Goal: Task Accomplishment & Management: Complete application form

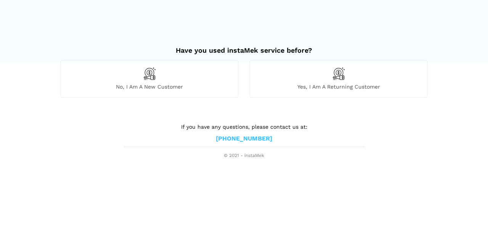
click at [143, 77] on img at bounding box center [149, 73] width 13 height 13
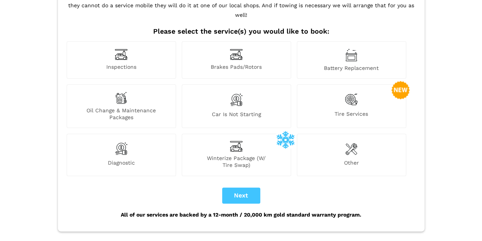
scroll to position [72, 0]
click at [128, 63] on span "Inspections" at bounding box center [121, 67] width 109 height 8
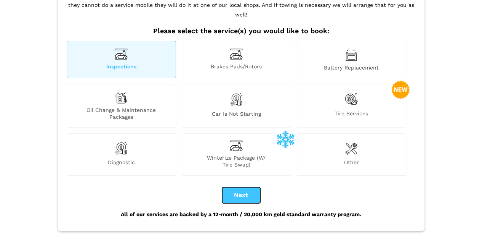
click at [240, 191] on button "Next" at bounding box center [241, 195] width 38 height 16
checkbox input "true"
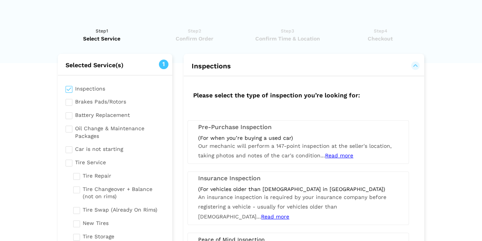
scroll to position [0, 0]
click at [256, 137] on div "(For when you’re buying a used car)" at bounding box center [298, 137] width 200 height 7
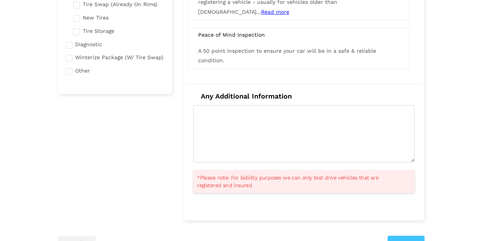
scroll to position [209, 0]
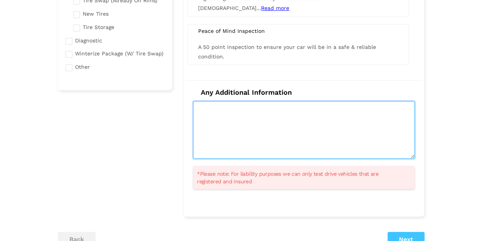
click at [322, 149] on textarea at bounding box center [304, 129] width 222 height 57
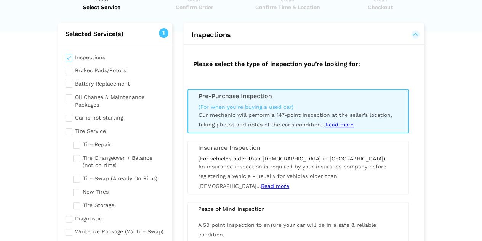
scroll to position [31, 0]
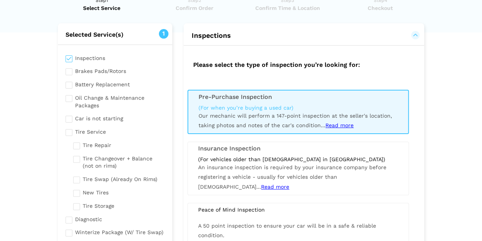
click at [346, 122] on span "Read more" at bounding box center [340, 125] width 28 height 6
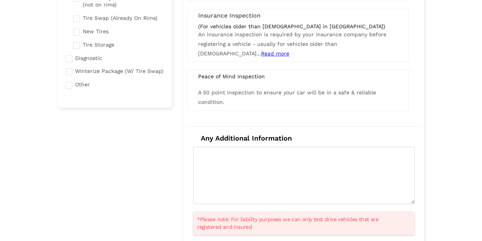
scroll to position [191, 0]
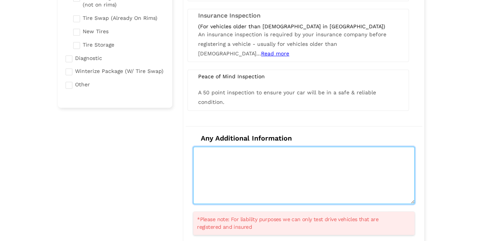
click at [257, 154] on textarea at bounding box center [304, 174] width 222 height 57
type textarea "C"
type textarea "I"
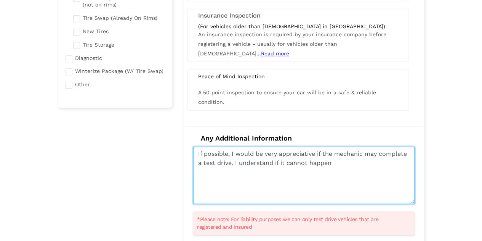
click at [312, 161] on textarea "If possible, I would be very appreciative if the mechanic may complete a test d…" at bounding box center [304, 174] width 222 height 57
drag, startPoint x: 351, startPoint y: 163, endPoint x: 234, endPoint y: 162, distance: 116.7
click at [234, 162] on textarea "If possible, I would be very appreciative if the mechanic may complete a test d…" at bounding box center [304, 174] width 222 height 57
click at [351, 168] on textarea "If possible, I would be very appreciative if the mechanic may complete a test d…" at bounding box center [304, 174] width 222 height 57
click at [320, 162] on textarea "If possible, I would be very appreciative if the mechanic may complete a test d…" at bounding box center [304, 174] width 222 height 57
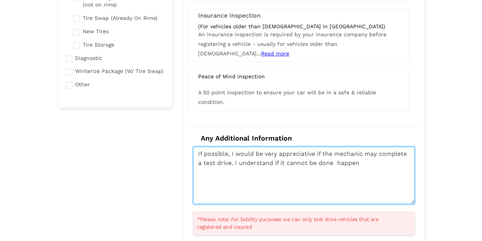
click at [368, 164] on textarea "If possible, I would be very appreciative if the mechanic may complete a test d…" at bounding box center [304, 174] width 222 height 57
click at [349, 161] on textarea "If possible, I would be very appreciative if the mechanic may complete a test d…" at bounding box center [304, 174] width 222 height 57
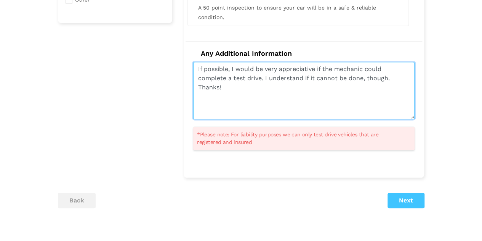
scroll to position [275, 0]
type textarea "If possible, I would be very appreciative if the mechanic could complete a test…"
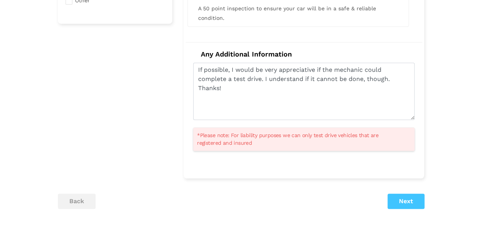
drag, startPoint x: 402, startPoint y: 191, endPoint x: 400, endPoint y: 174, distance: 17.7
click at [402, 191] on div "Selected Service(s) 1 Inspections Brakes Pads/Rotors Tire Service" at bounding box center [241, 2] width 378 height 449
click at [406, 196] on button "Next" at bounding box center [406, 200] width 37 height 15
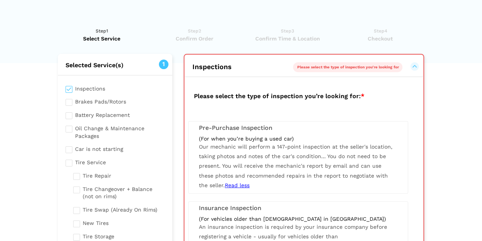
click at [303, 170] on div "(For when you’re buying a used car) Our mechanic will perform a 147-point inspe…" at bounding box center [298, 162] width 210 height 55
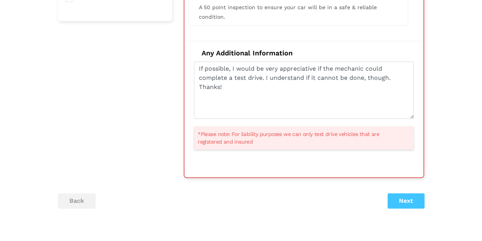
scroll to position [281, 0]
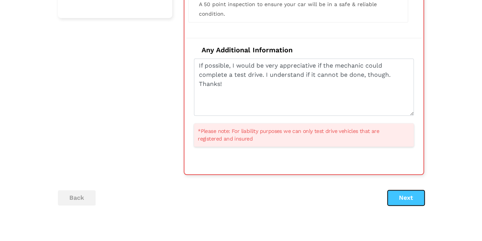
click at [411, 196] on button "Next" at bounding box center [406, 197] width 37 height 15
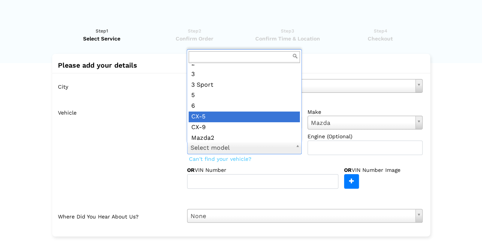
scroll to position [19, 0]
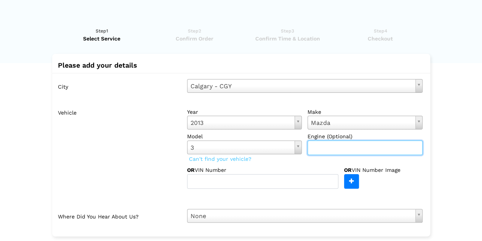
click at [333, 142] on input "text" at bounding box center [365, 147] width 115 height 14
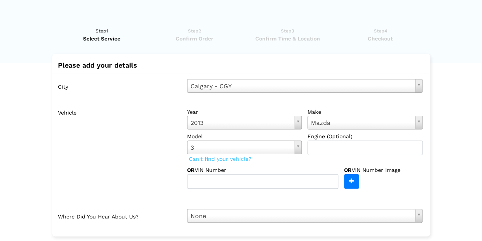
click at [413, 182] on div "OR VIN Number Image" at bounding box center [383, 177] width 79 height 23
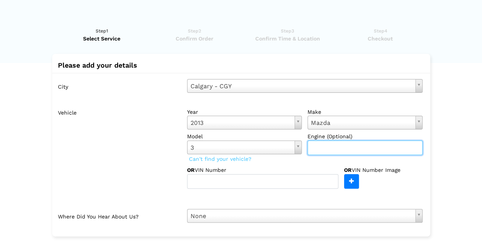
click at [334, 147] on input "text" at bounding box center [365, 147] width 115 height 14
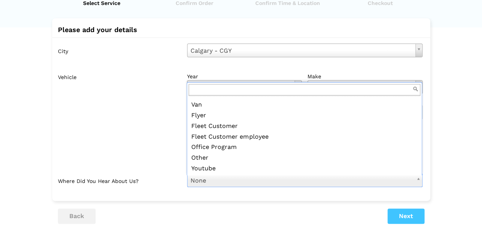
scroll to position [82, 0]
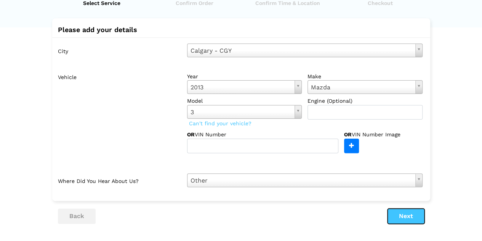
click at [410, 215] on button "Next" at bounding box center [406, 215] width 37 height 15
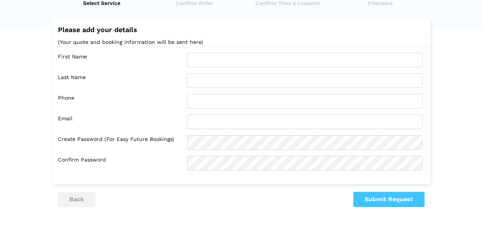
scroll to position [0, 0]
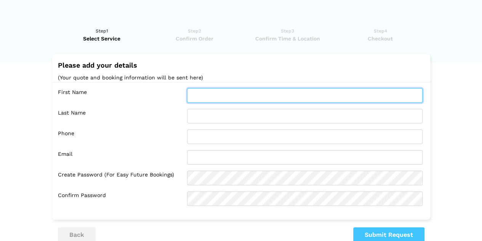
click at [217, 101] on input "text" at bounding box center [305, 95] width 236 height 14
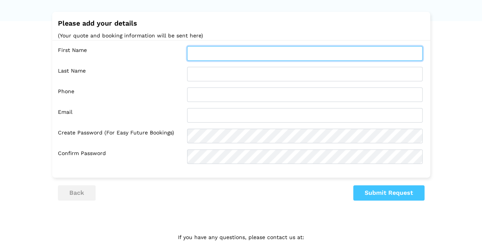
scroll to position [43, 0]
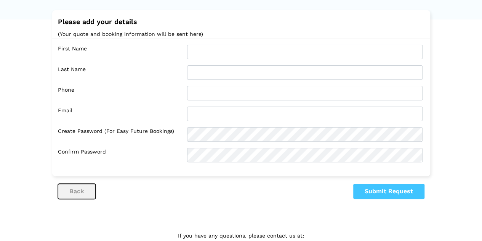
click at [84, 189] on button "back" at bounding box center [77, 190] width 38 height 15
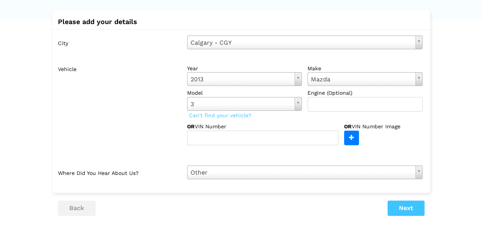
click at [84, 189] on div "Please add your details City [GEOGRAPHIC_DATA] - CGY Select city [GEOGRAPHIC_DA…" at bounding box center [241, 101] width 378 height 182
click at [372, 109] on input "text" at bounding box center [365, 104] width 115 height 14
click at [284, 145] on div "Vehicle year [DATE] Select year [DATE] 2025 2024 2023 2022 2021 2020 2019 2018 …" at bounding box center [243, 110] width 359 height 98
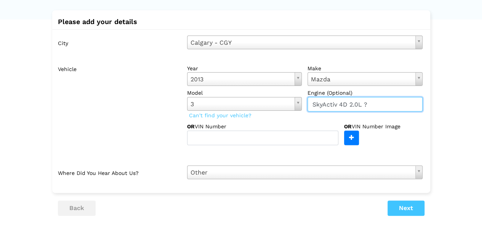
click at [352, 105] on input "SkyActiv 4D 2.0L ?" at bounding box center [365, 104] width 115 height 14
type input "SkyActiv 2.0L ?"
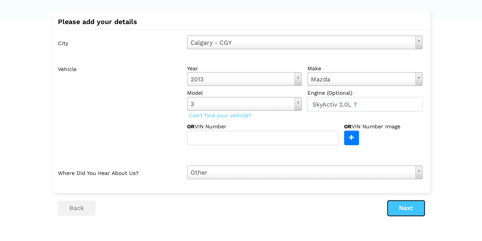
click at [416, 204] on button "Next" at bounding box center [406, 207] width 37 height 15
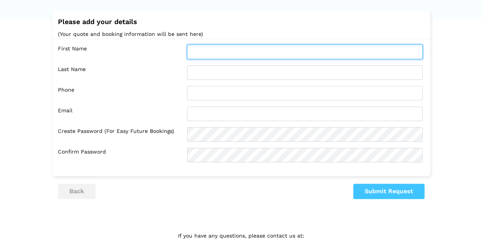
click at [255, 54] on input "text" at bounding box center [305, 52] width 236 height 14
type input "Nyanguong"
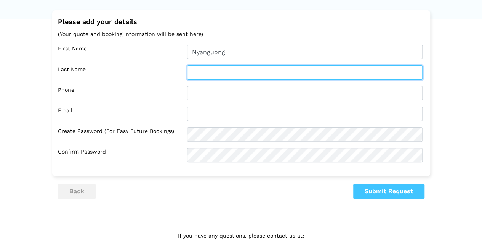
click at [196, 76] on input "text" at bounding box center [305, 72] width 236 height 14
type input "Bithow"
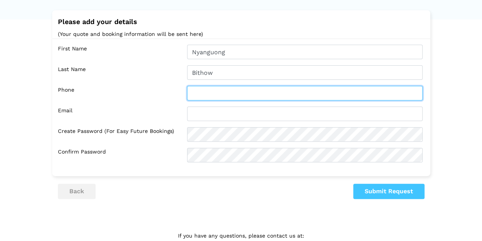
click at [201, 92] on input "text" at bounding box center [305, 93] width 236 height 14
type input "[PHONE_NUMBER]"
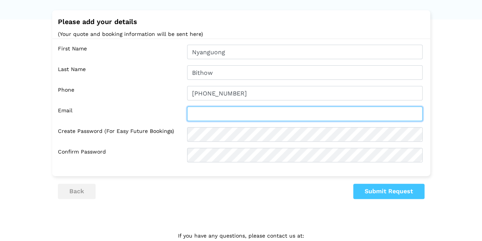
click at [217, 109] on input "text" at bounding box center [305, 113] width 236 height 14
type input "[EMAIL_ADDRESS][DOMAIN_NAME]"
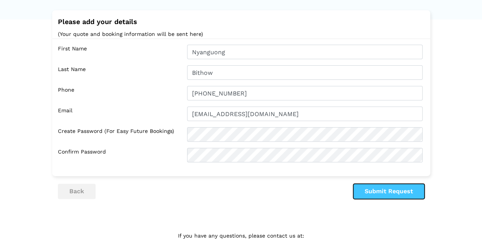
click at [385, 186] on button "Submit Request" at bounding box center [389, 190] width 71 height 15
click at [396, 195] on button "Submit Request" at bounding box center [389, 190] width 71 height 15
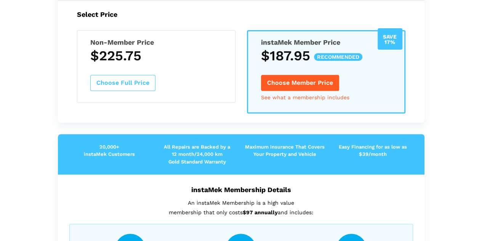
scroll to position [124, 0]
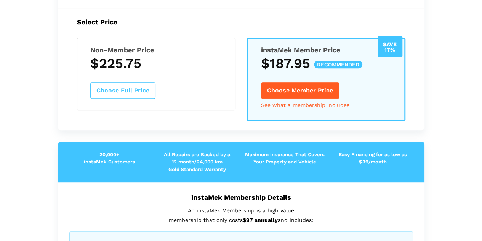
click at [137, 85] on button "Choose Full Price" at bounding box center [122, 90] width 65 height 16
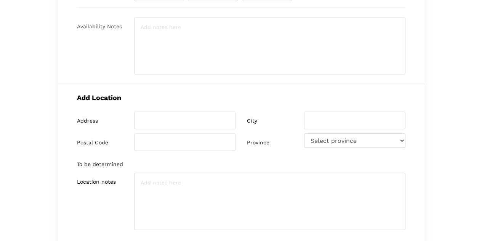
scroll to position [0, 0]
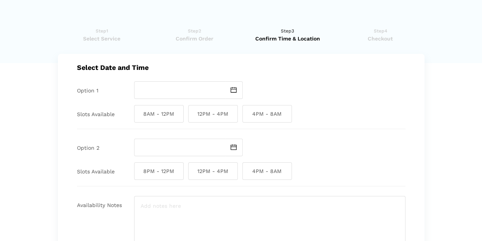
click at [233, 91] on img at bounding box center [234, 90] width 6 height 6
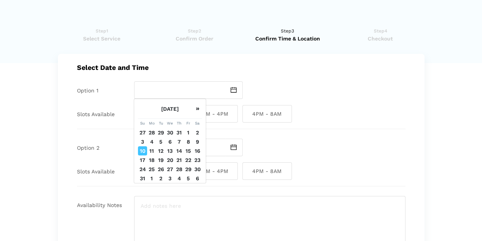
click at [233, 91] on img at bounding box center [234, 90] width 6 height 6
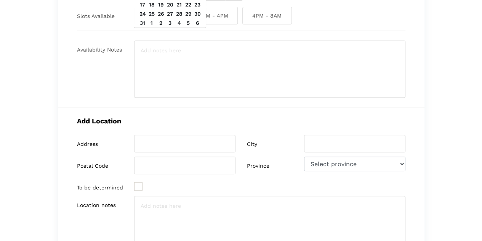
scroll to position [155, 0]
click at [144, 187] on div at bounding box center [184, 187] width 101 height 10
click at [140, 187] on ins at bounding box center [138, 186] width 8 height 8
type input "TBD"
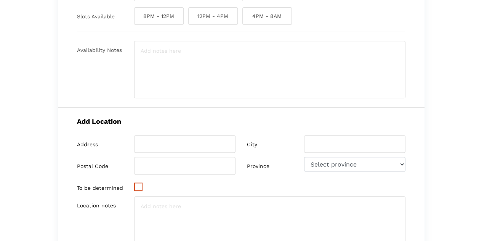
type input "TBD"
checkbox input "true"
select select "AB"
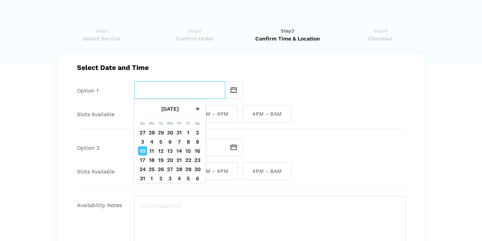
click at [211, 92] on input "text" at bounding box center [179, 90] width 91 height 18
click at [153, 149] on td "11" at bounding box center [151, 150] width 9 height 9
type input "[DATE]"
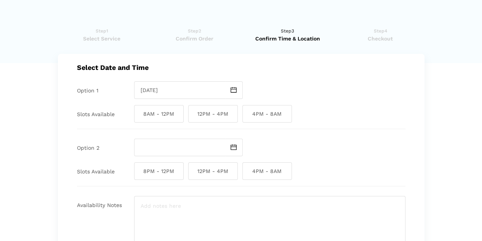
click at [271, 118] on span "4PM - 8AM" at bounding box center [268, 114] width 50 height 18
click at [248, 118] on input "4PM - 8AM" at bounding box center [245, 114] width 5 height 18
checkbox input "true"
click at [232, 150] on span at bounding box center [234, 147] width 18 height 18
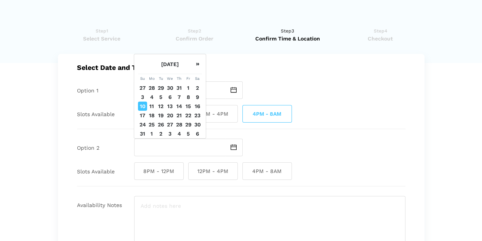
click at [161, 106] on td "12" at bounding box center [160, 105] width 9 height 9
type input "[DATE]"
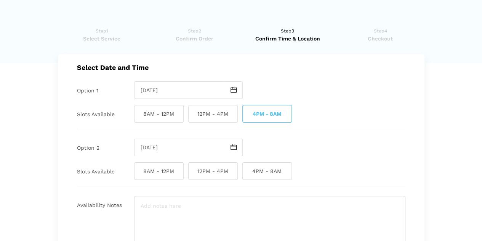
click at [275, 170] on span "4PM - 8AM" at bounding box center [268, 171] width 50 height 18
click at [248, 170] on input "4PM - 8AM" at bounding box center [245, 171] width 5 height 18
checkbox input "true"
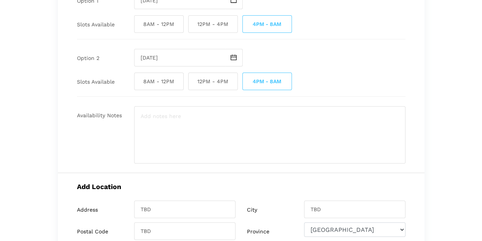
scroll to position [90, 0]
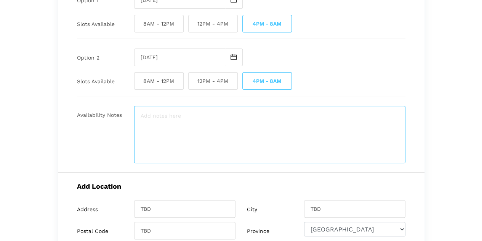
click at [194, 124] on textarea at bounding box center [270, 134] width 272 height 57
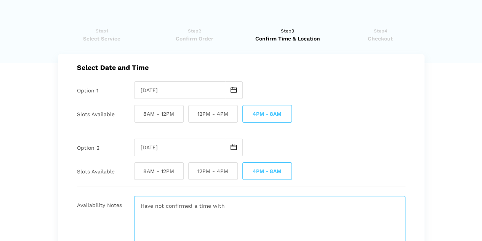
type textarea "Have not confirmed a time with"
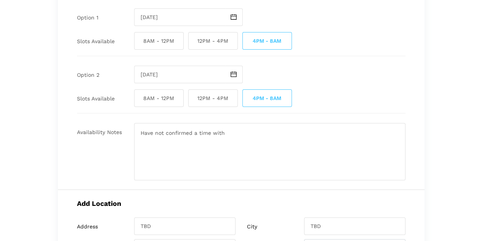
scroll to position [73, 0]
